Goal: Check status: Check status

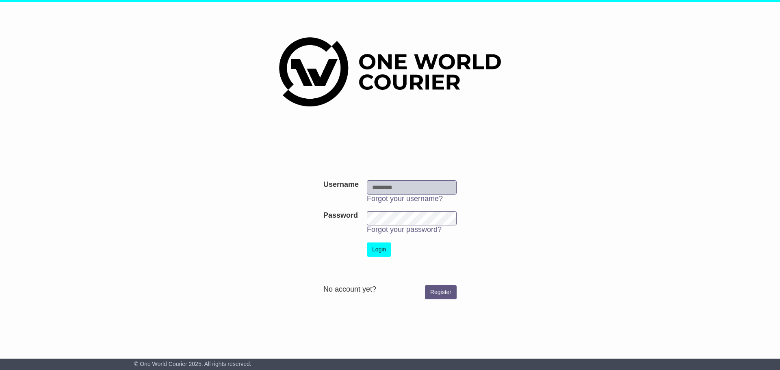
click at [402, 189] on input "Username" at bounding box center [412, 187] width 90 height 14
type input "**********"
click at [380, 249] on button "Login" at bounding box center [379, 250] width 24 height 14
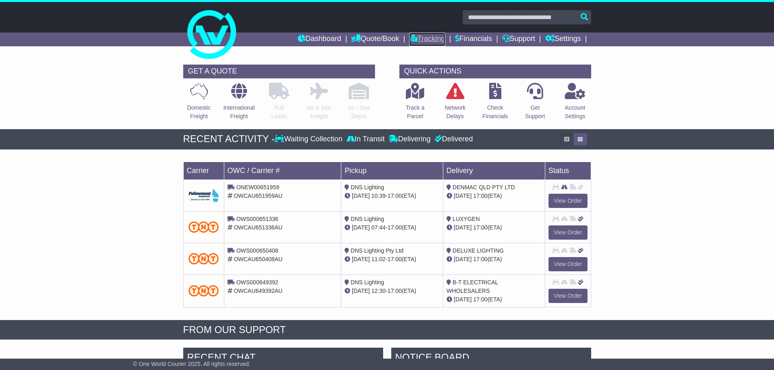
click at [420, 38] on link "Tracking" at bounding box center [427, 40] width 36 height 14
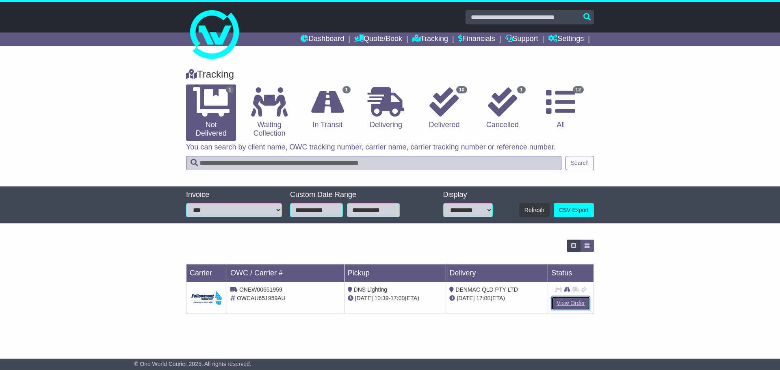
click at [562, 300] on link "View Order" at bounding box center [570, 303] width 39 height 14
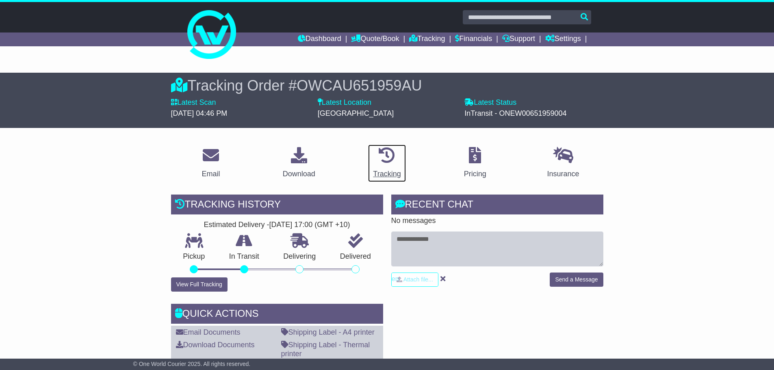
click at [388, 173] on div "Tracking" at bounding box center [387, 174] width 28 height 11
